Goal: Task Accomplishment & Management: Manage account settings

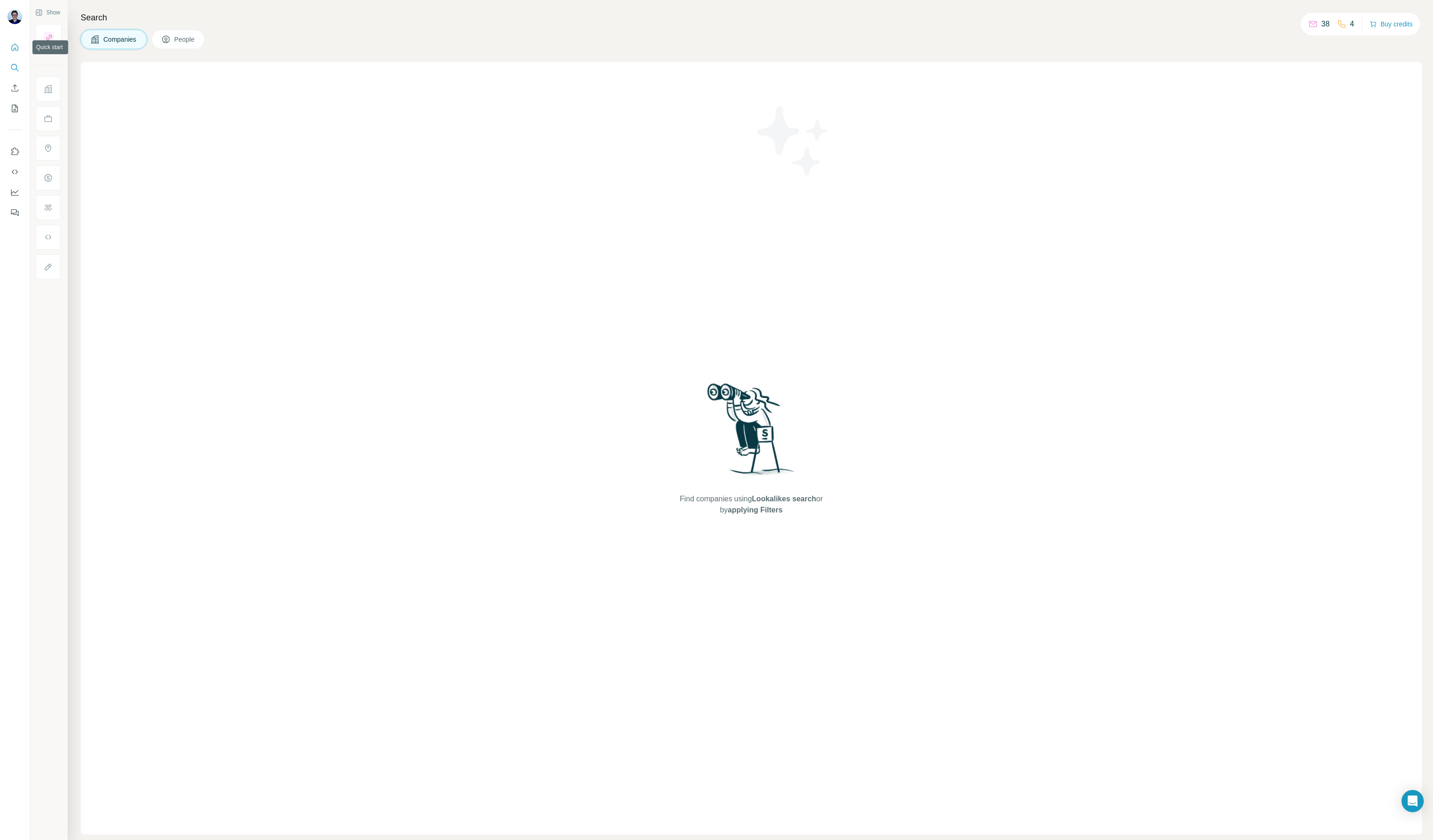
click at [18, 54] on button "Quick start" at bounding box center [15, 47] width 15 height 17
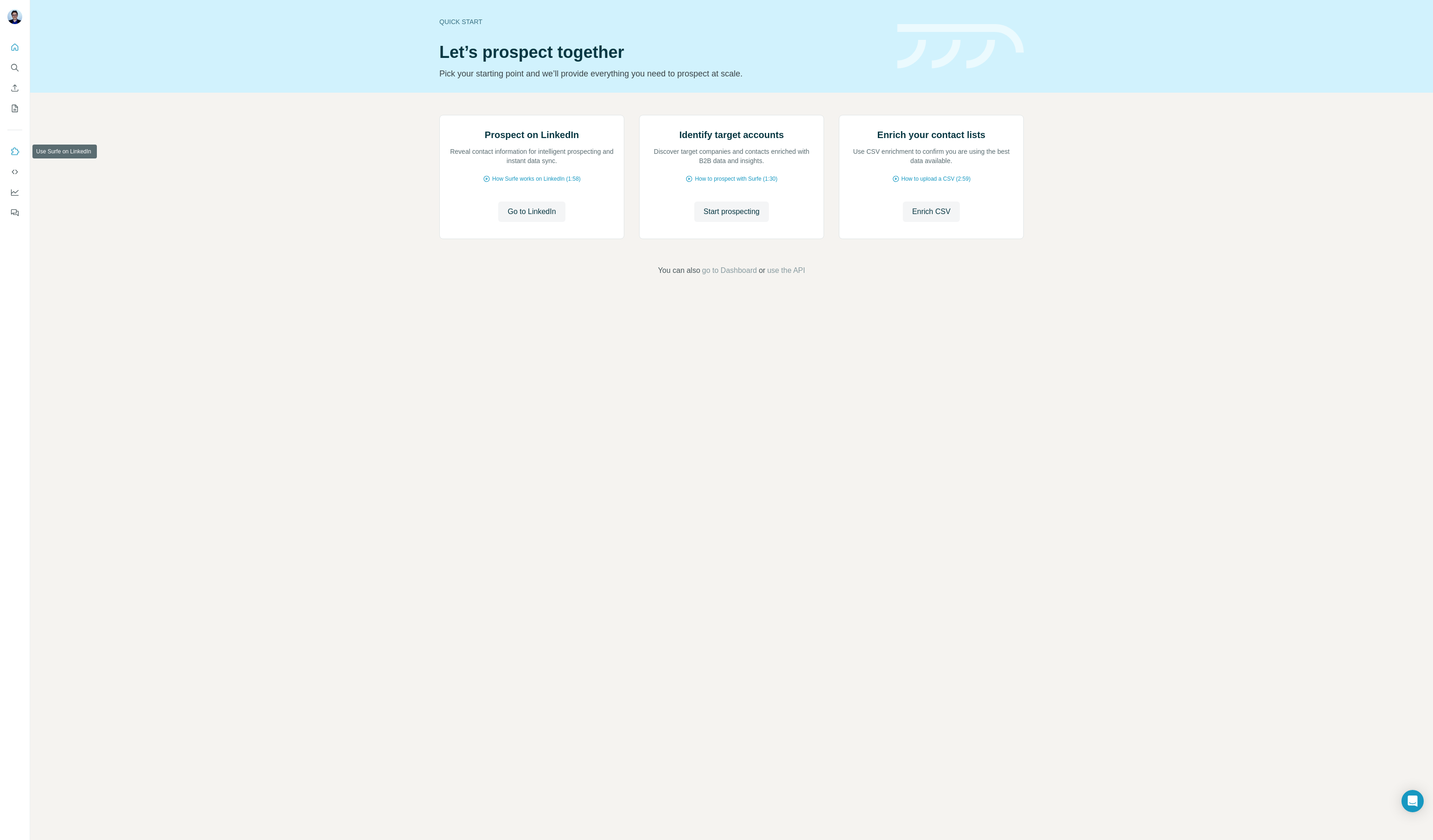
click at [17, 147] on icon "Use Surfe on LinkedIn" at bounding box center [15, 151] width 9 height 9
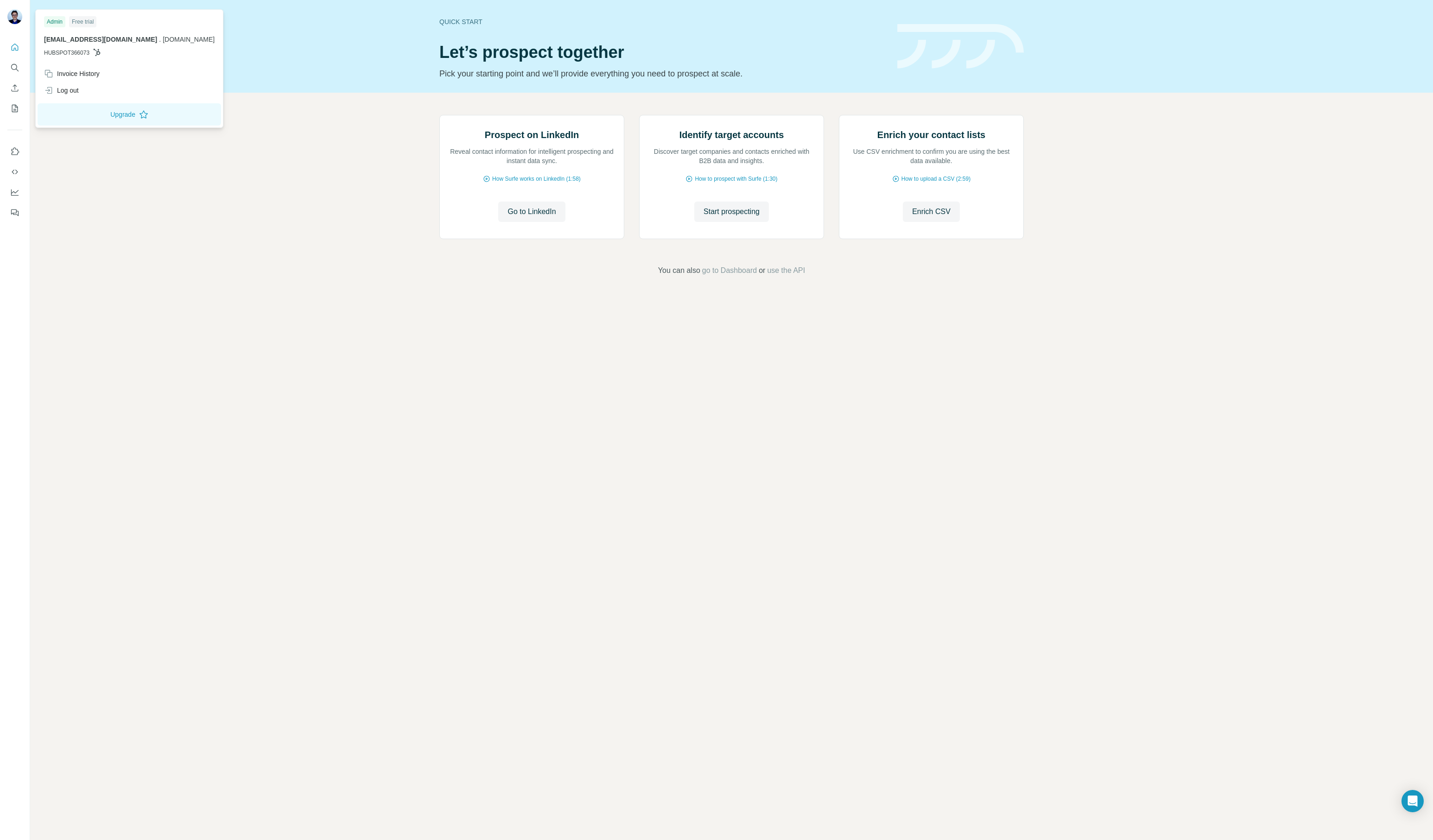
click at [15, 17] on img at bounding box center [15, 16] width 15 height 15
click at [74, 75] on div "Invoice History" at bounding box center [72, 73] width 55 height 9
click at [396, 294] on div "Prospect on LinkedIn Reveal contact information for intelligent prospecting and…" at bounding box center [731, 195] width 1403 height 206
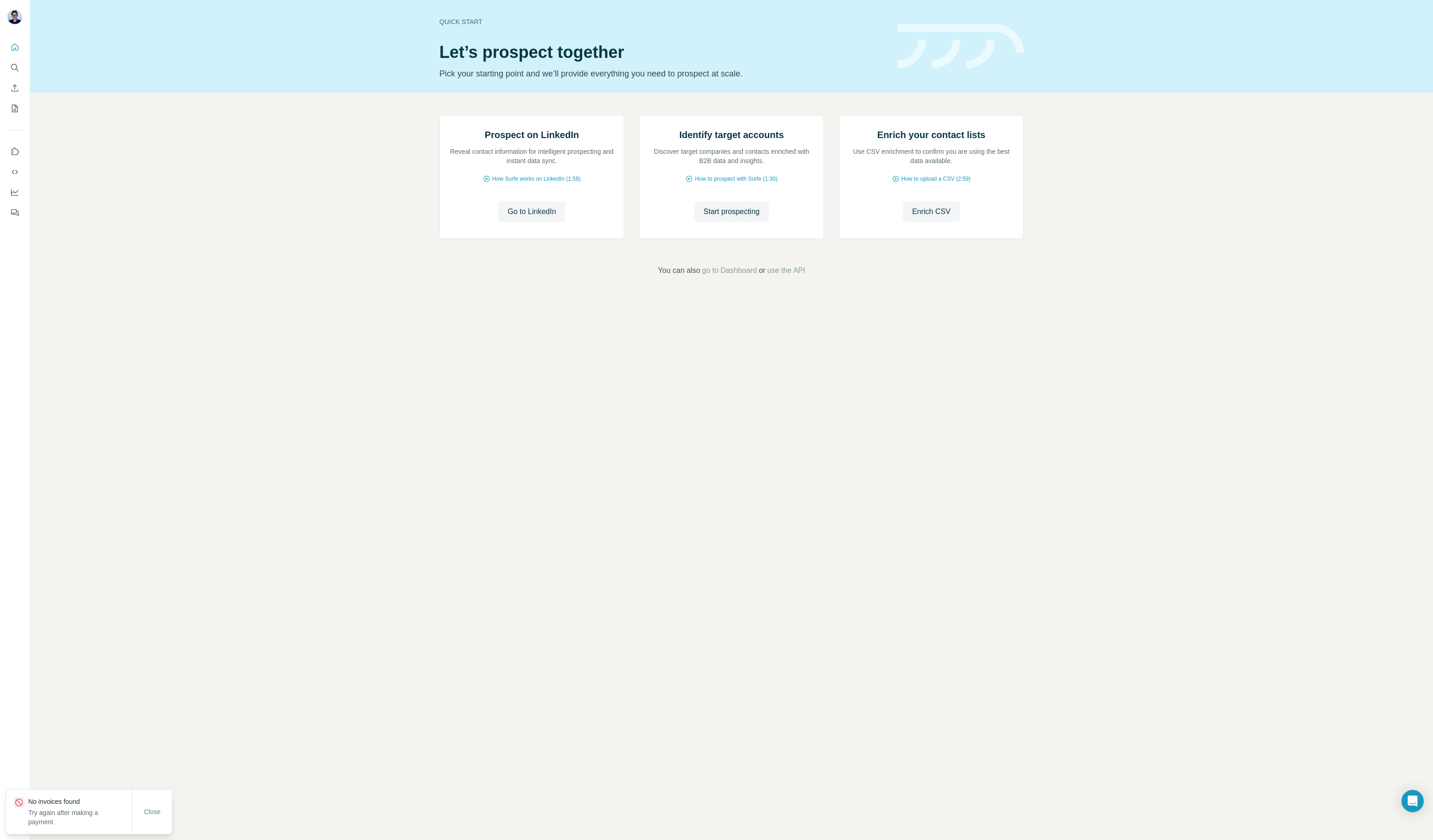
click at [396, 294] on div "Prospect on LinkedIn Reveal contact information for intelligent prospecting and…" at bounding box center [731, 195] width 1403 height 206
click at [18, 154] on icon "Use Surfe on LinkedIn" at bounding box center [15, 150] width 8 height 7
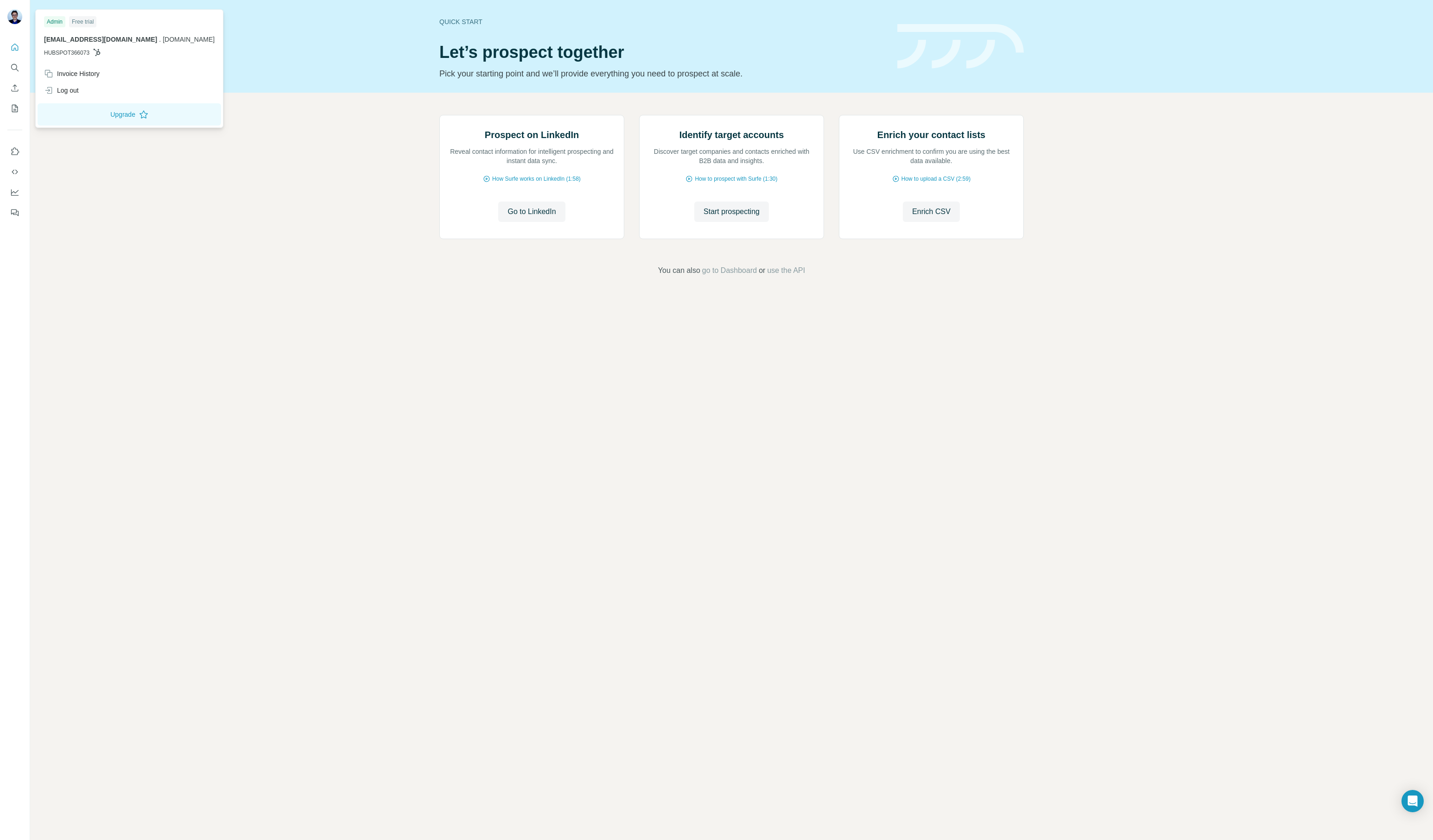
click at [18, 17] on img at bounding box center [15, 16] width 15 height 15
click at [176, 298] on div "Prospect on LinkedIn Reveal contact information for intelligent prospecting and…" at bounding box center [731, 195] width 1403 height 206
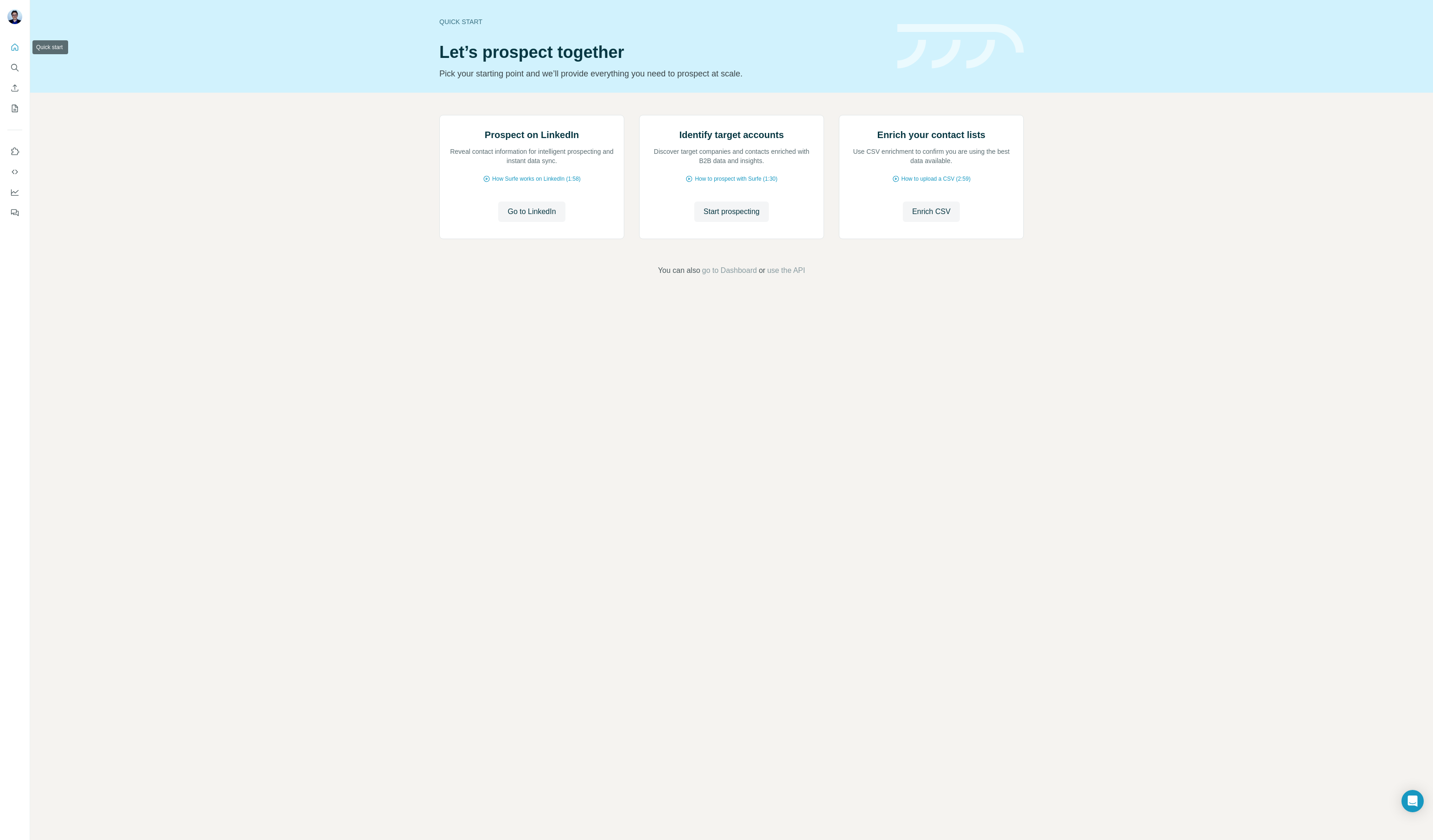
click at [15, 48] on icon "Quick start" at bounding box center [15, 47] width 7 height 7
click at [18, 152] on icon "Use Surfe on LinkedIn" at bounding box center [15, 151] width 9 height 9
click at [15, 185] on button "Dashboard" at bounding box center [15, 192] width 15 height 17
